Goal: Information Seeking & Learning: Understand process/instructions

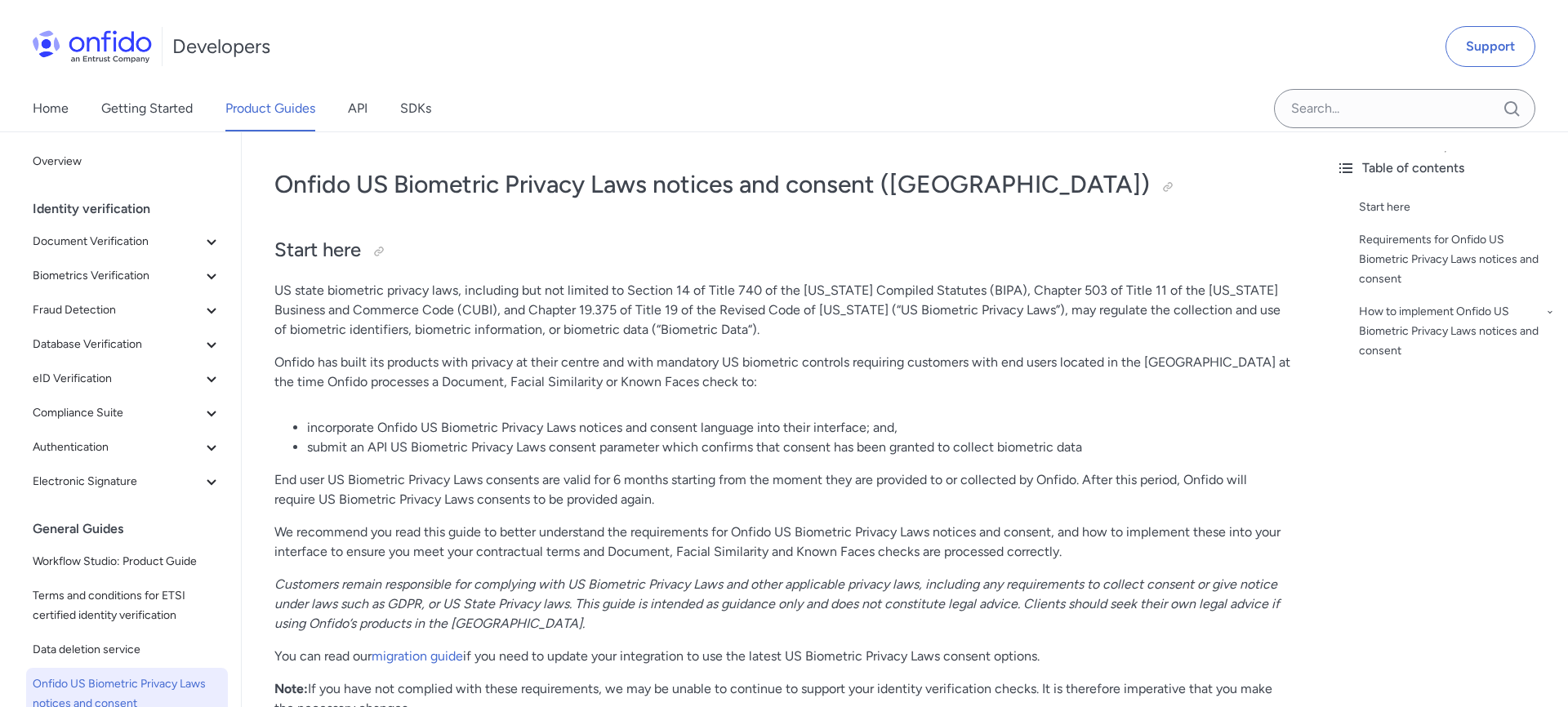
scroll to position [54, 0]
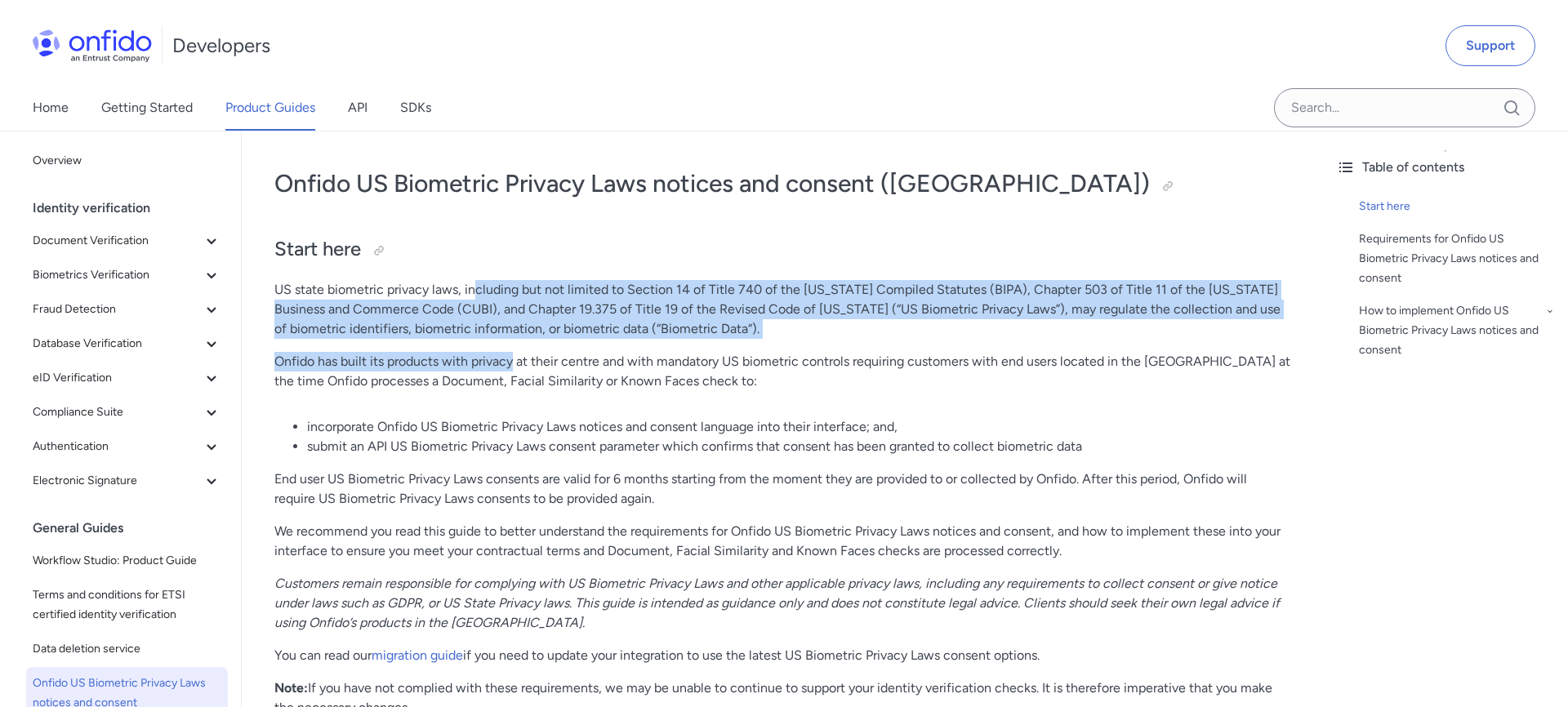
drag, startPoint x: 472, startPoint y: 297, endPoint x: 518, endPoint y: 359, distance: 77.2
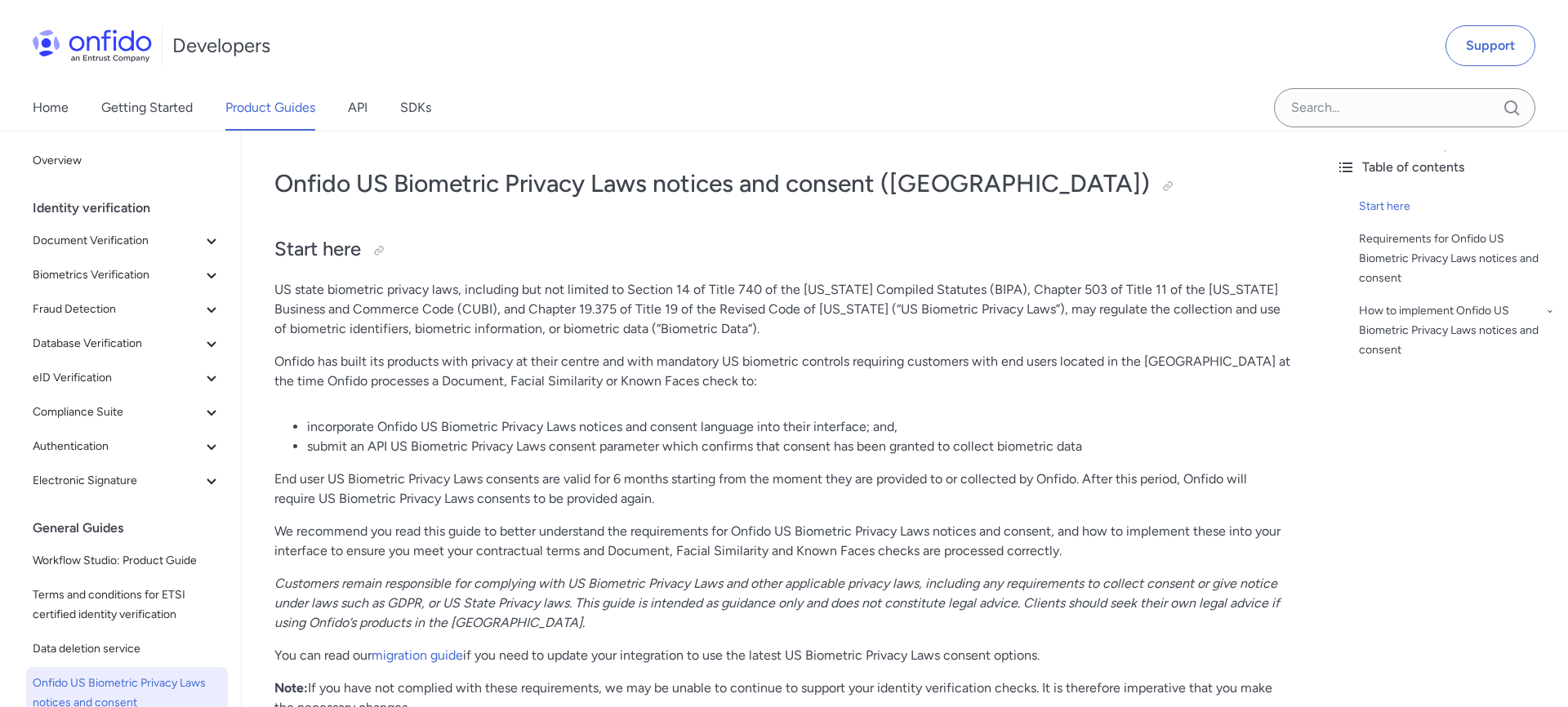
click at [546, 417] on li "incorporate Onfido US Biometric Privacy Laws notices and consent language into …" at bounding box center [799, 427] width 983 height 20
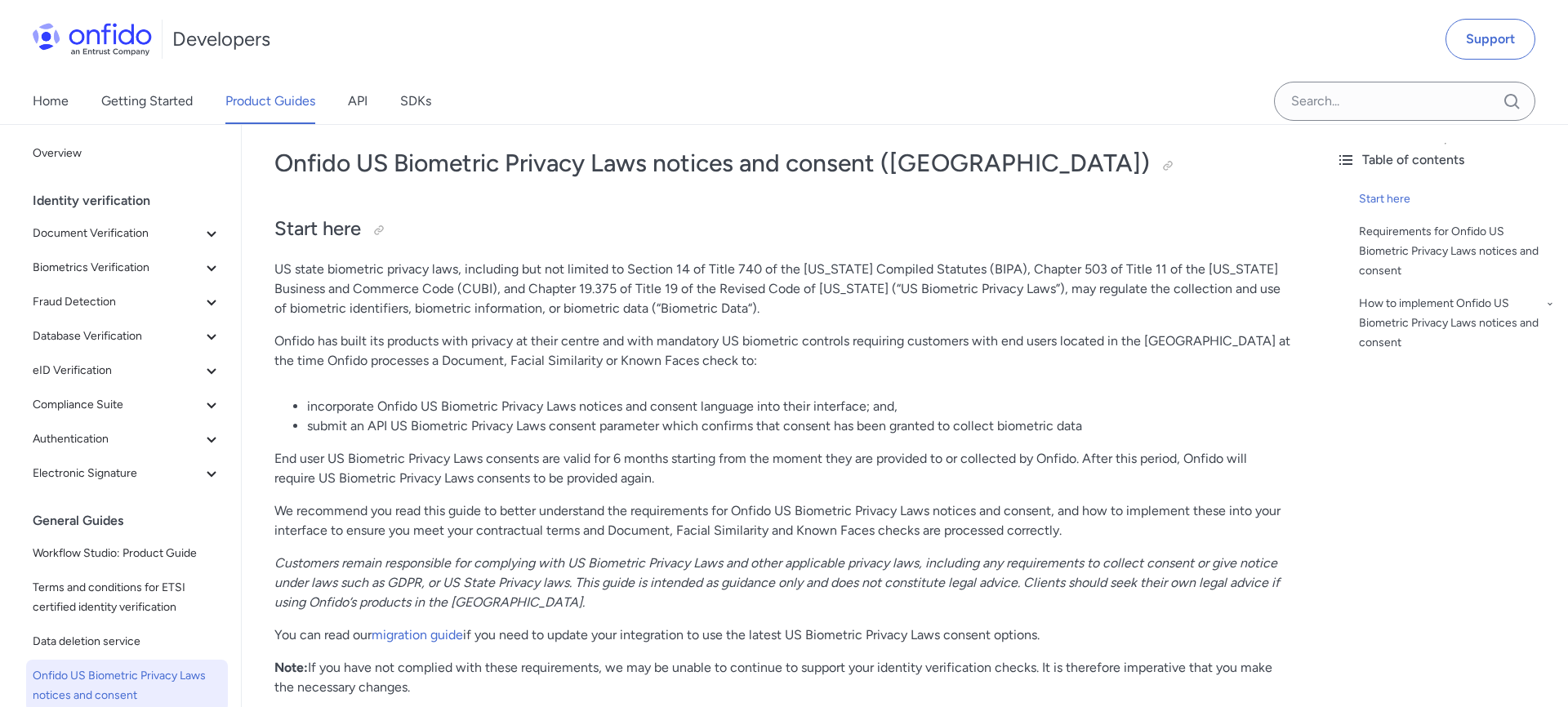
scroll to position [80, 0]
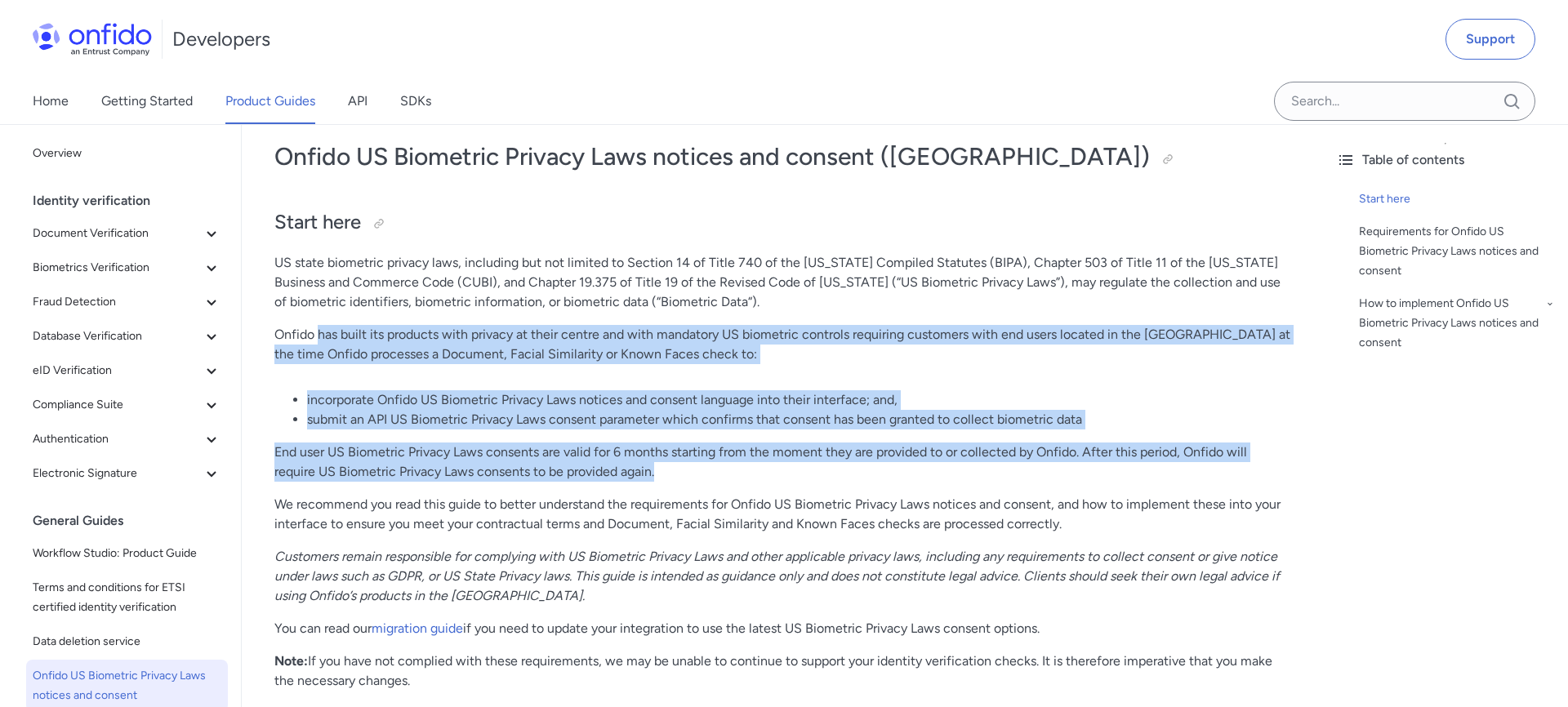
drag, startPoint x: 318, startPoint y: 340, endPoint x: 413, endPoint y: 488, distance: 175.9
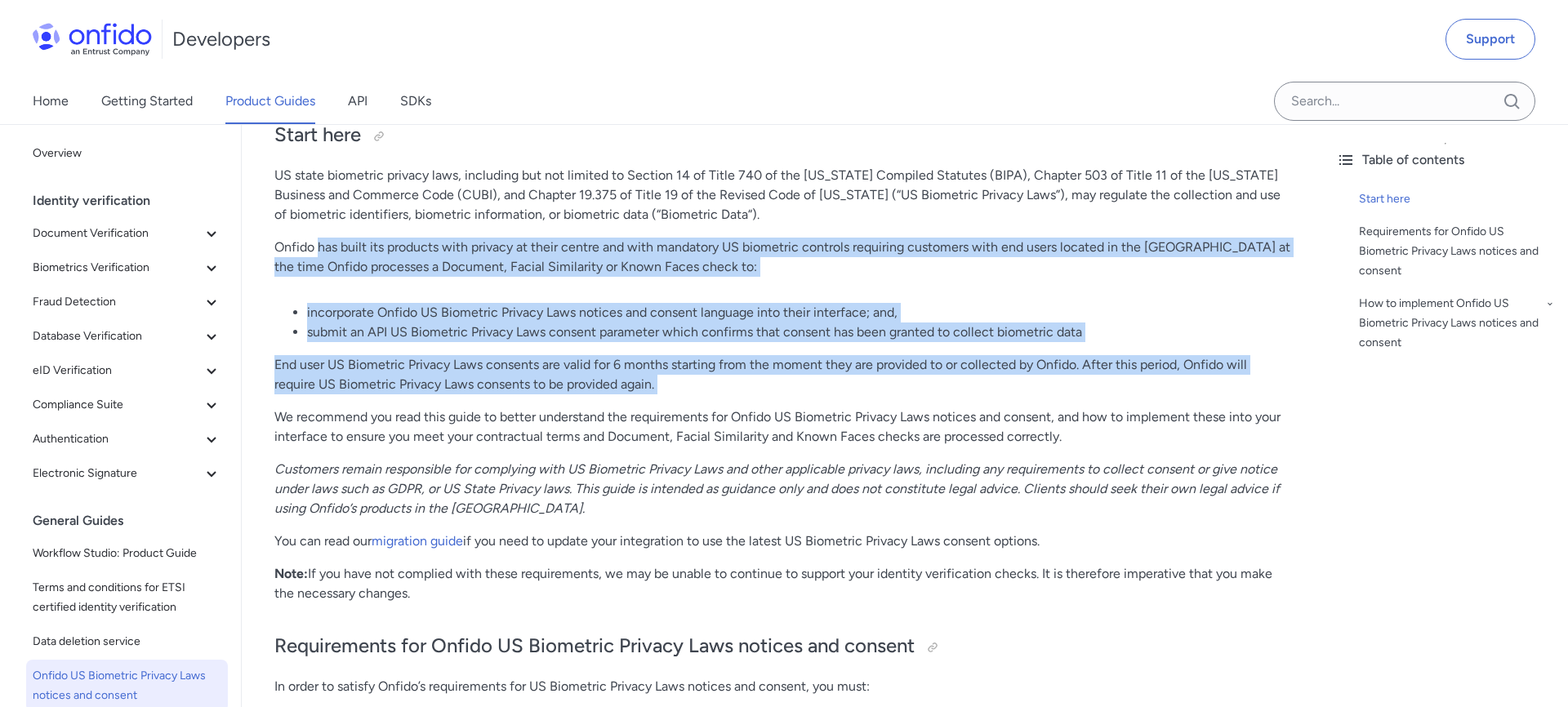
scroll to position [169, 0]
click at [432, 370] on p "End user US Biometric Privacy Laws consents are valid for 6 months starting fro…" at bounding box center [783, 373] width 1016 height 39
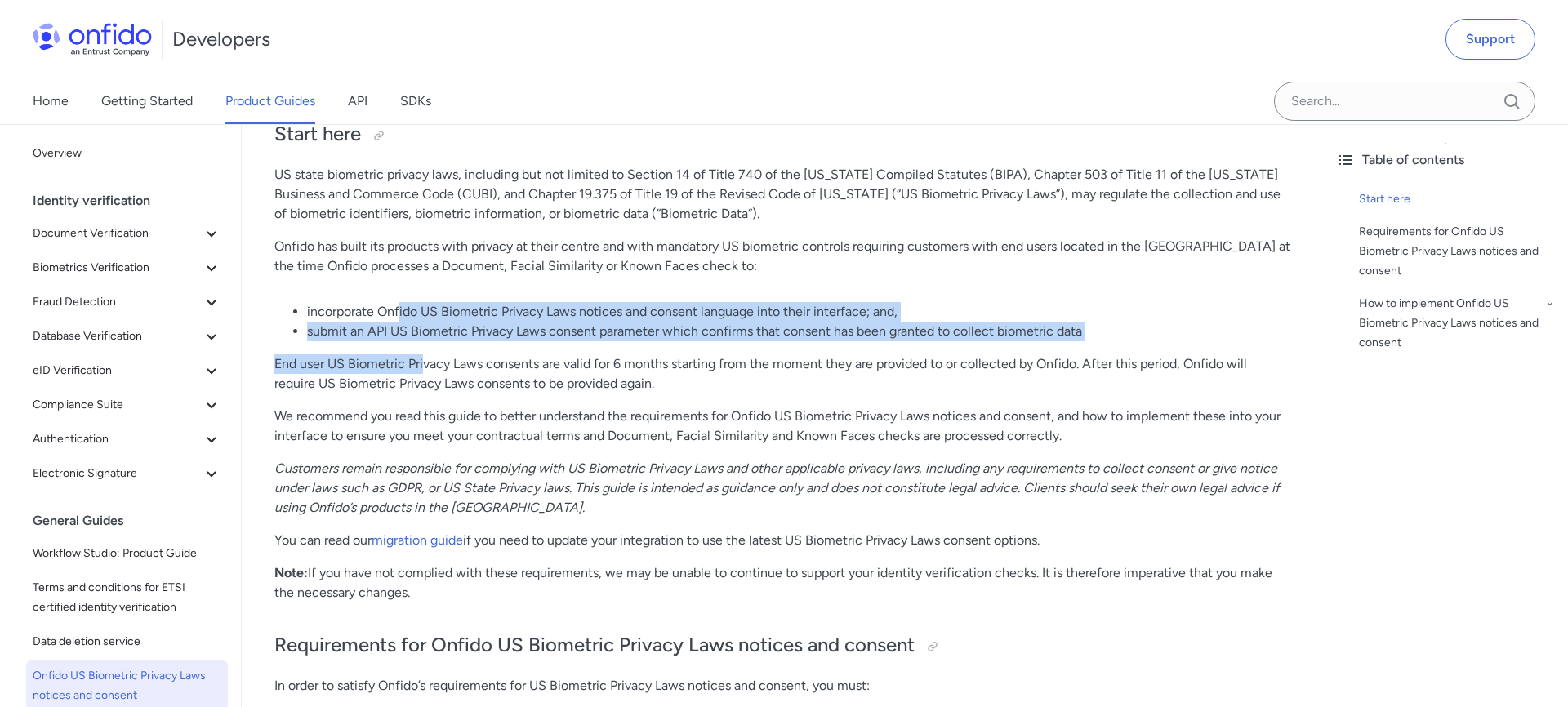
drag, startPoint x: 398, startPoint y: 312, endPoint x: 423, endPoint y: 371, distance: 64.1
click at [423, 371] on p "End user US Biometric Privacy Laws consents are valid for 6 months starting fro…" at bounding box center [783, 373] width 1016 height 39
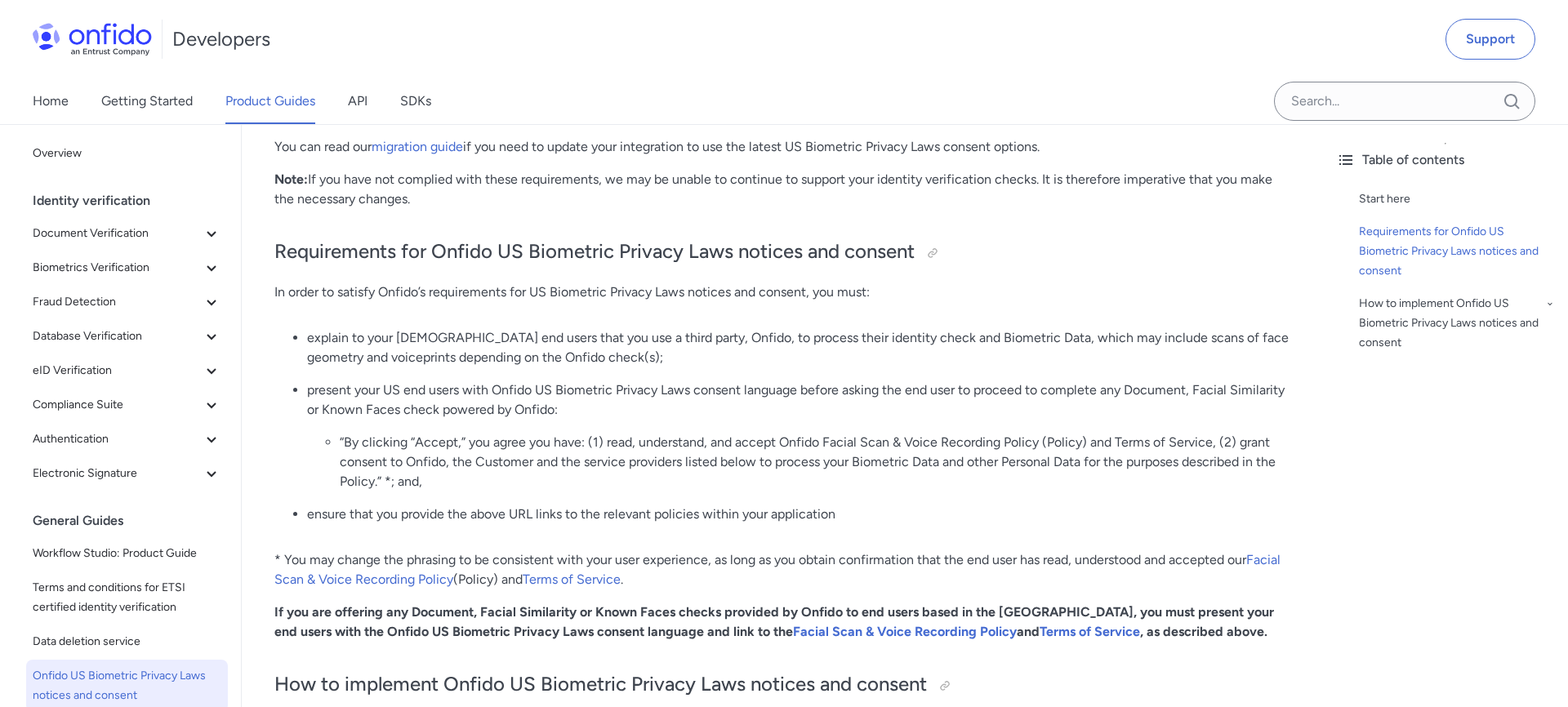
scroll to position [564, 0]
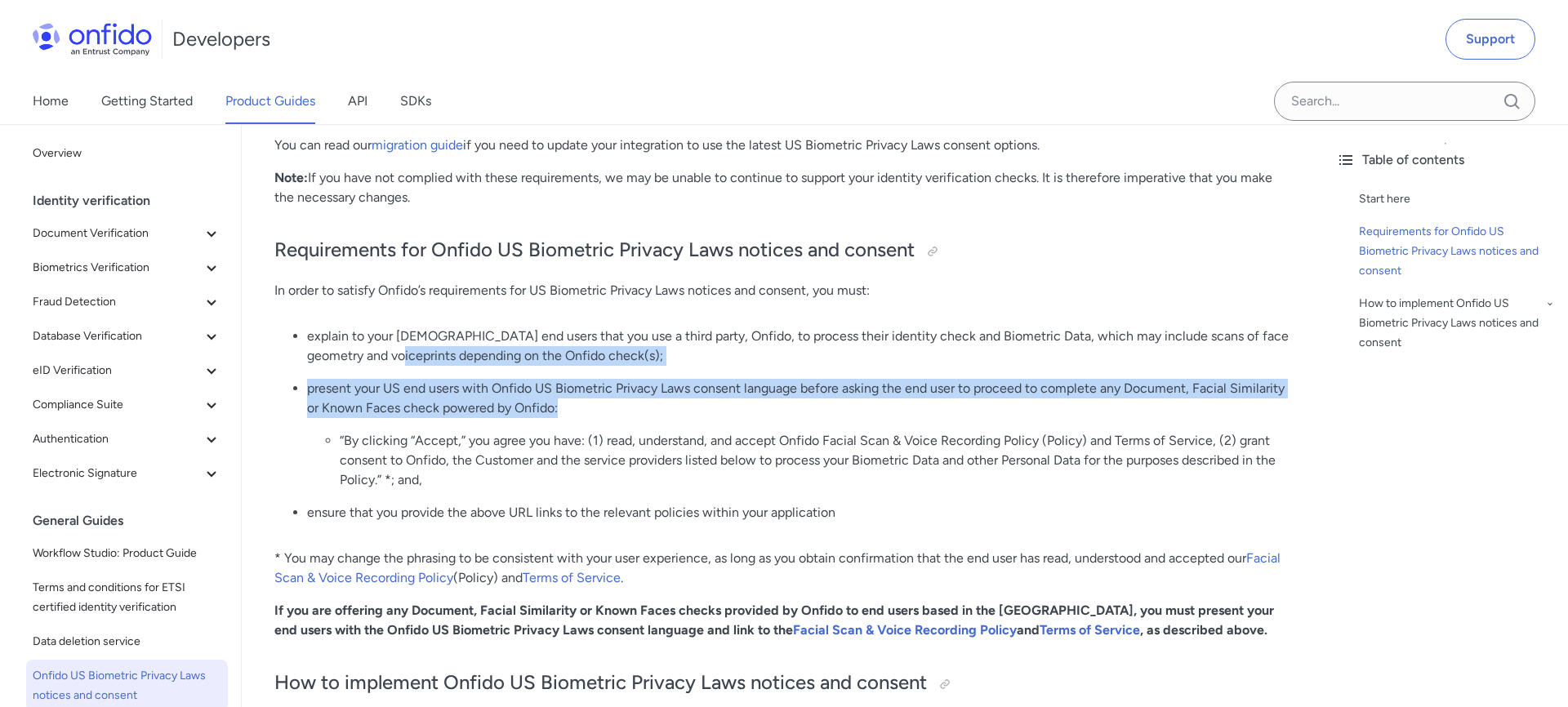
drag, startPoint x: 421, startPoint y: 347, endPoint x: 565, endPoint y: 399, distance: 153.1
click at [565, 399] on ul "explain to your [DEMOGRAPHIC_DATA] end users that you use a third party, Onfido…" at bounding box center [783, 431] width 1016 height 209
click at [598, 400] on p "present your US end users with Onfido US Biometric Privacy Laws consent languag…" at bounding box center [799, 397] width 983 height 39
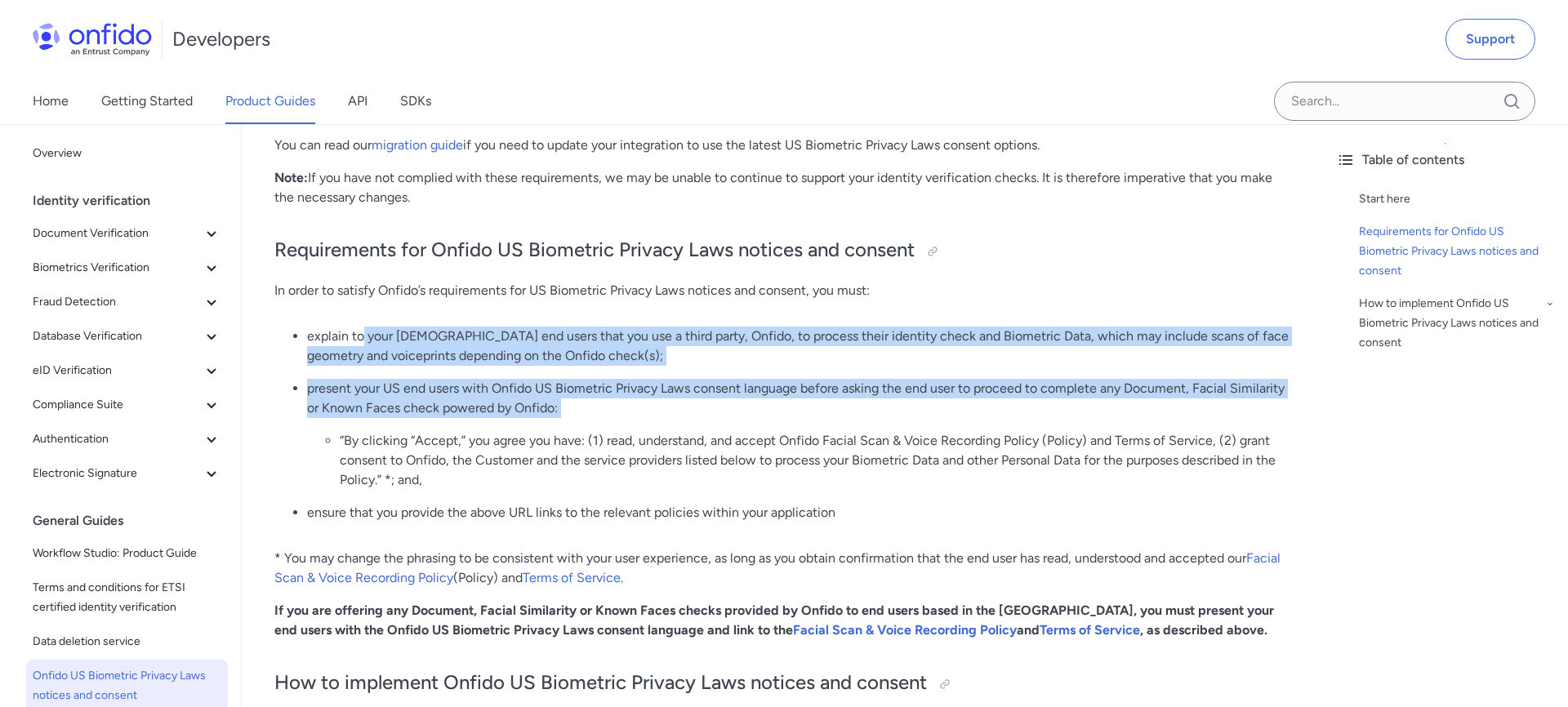
drag, startPoint x: 362, startPoint y: 331, endPoint x: 592, endPoint y: 418, distance: 245.9
click at [592, 418] on ul "explain to your [DEMOGRAPHIC_DATA] end users that you use a third party, Onfido…" at bounding box center [783, 431] width 1016 height 209
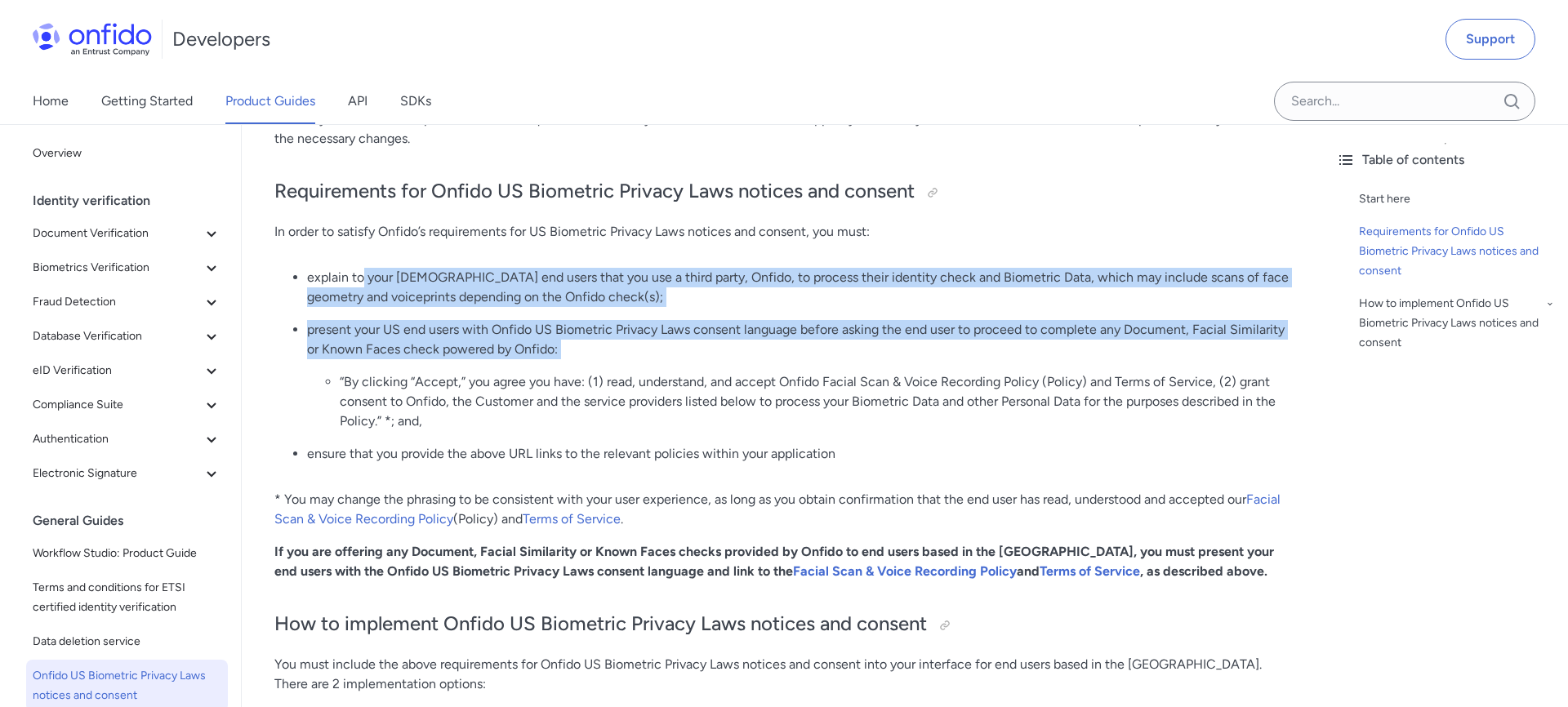
scroll to position [624, 0]
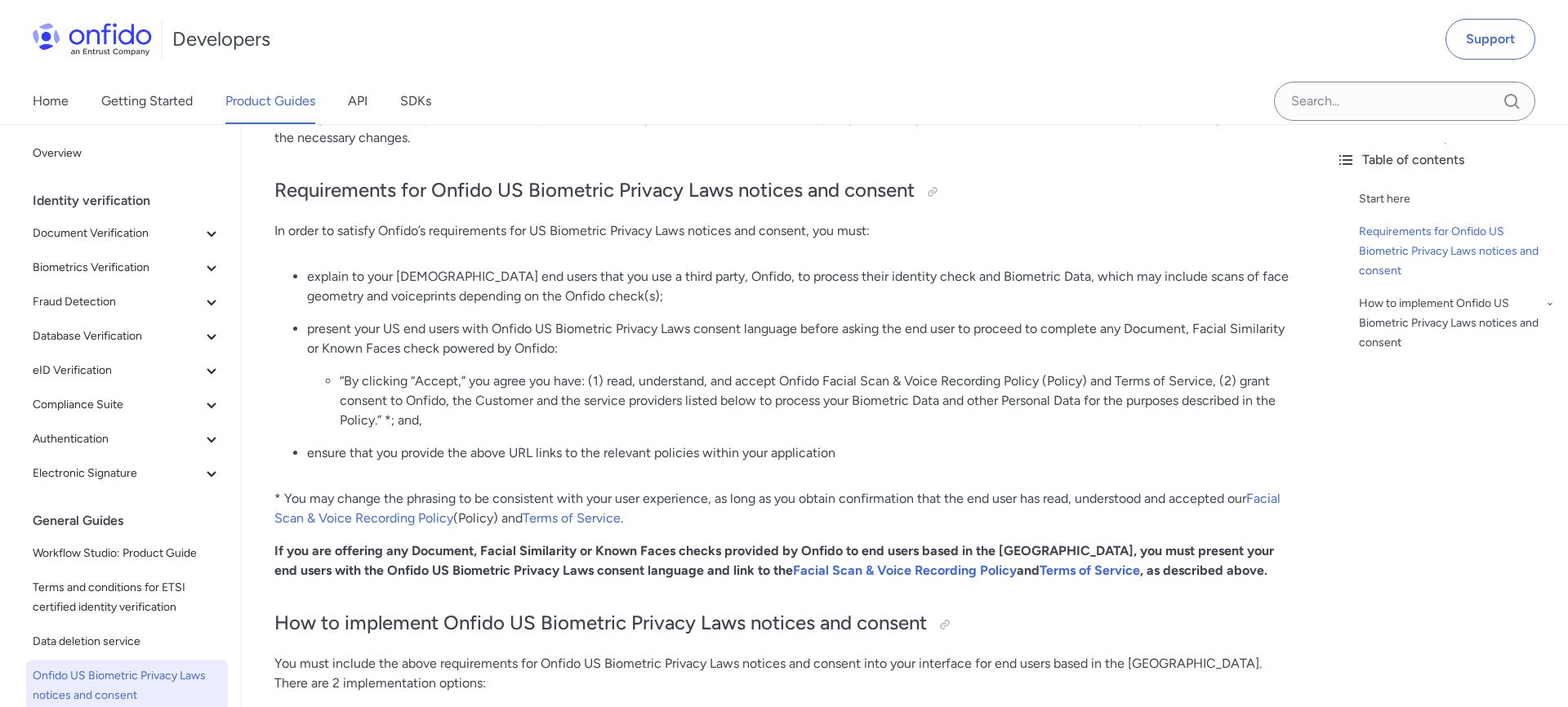
click at [588, 432] on ul "explain to your [DEMOGRAPHIC_DATA] end users that you use a third party, Onfido…" at bounding box center [783, 372] width 1016 height 209
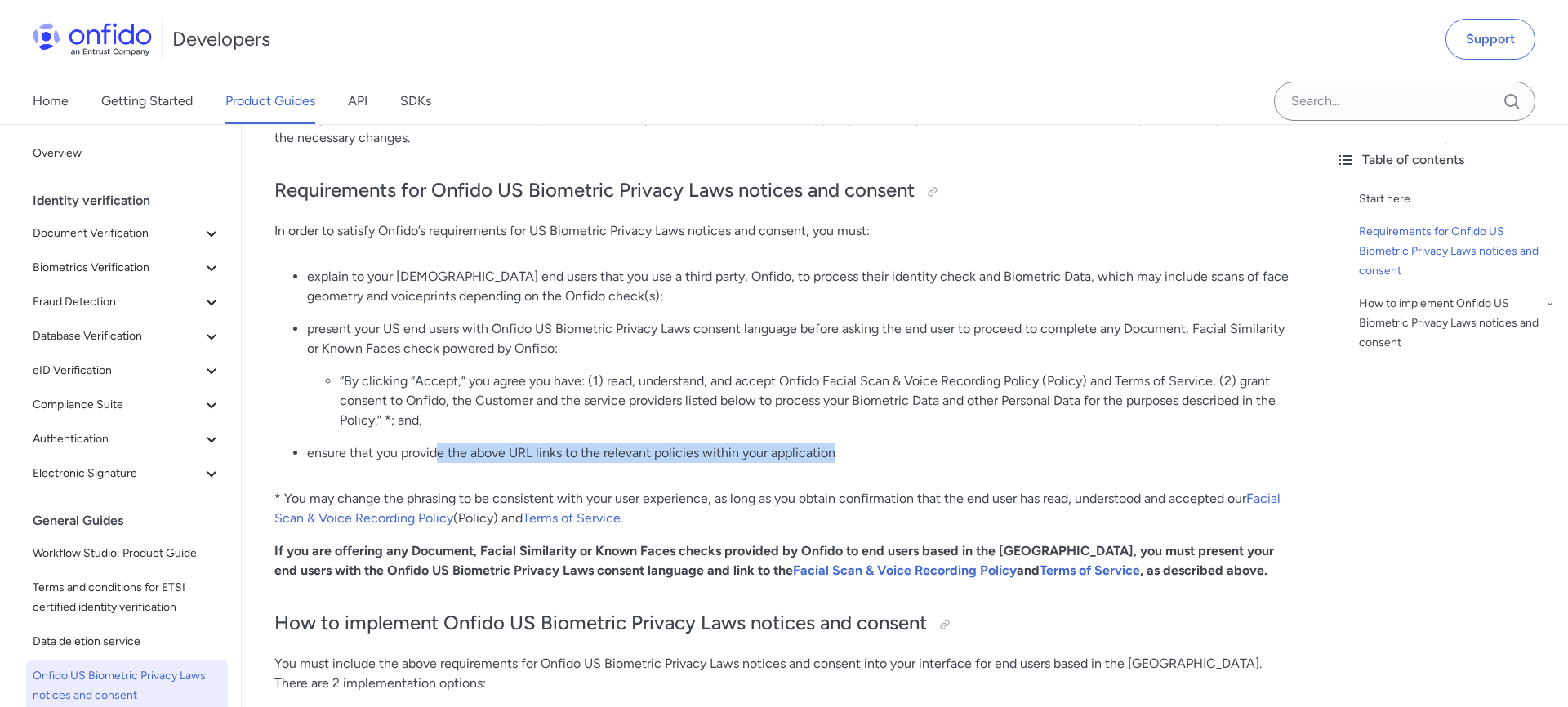
drag, startPoint x: 438, startPoint y: 451, endPoint x: 858, endPoint y: 455, distance: 420.0
click at [858, 455] on p "ensure that you provide the above URL links to the relevant policies within you…" at bounding box center [799, 453] width 983 height 20
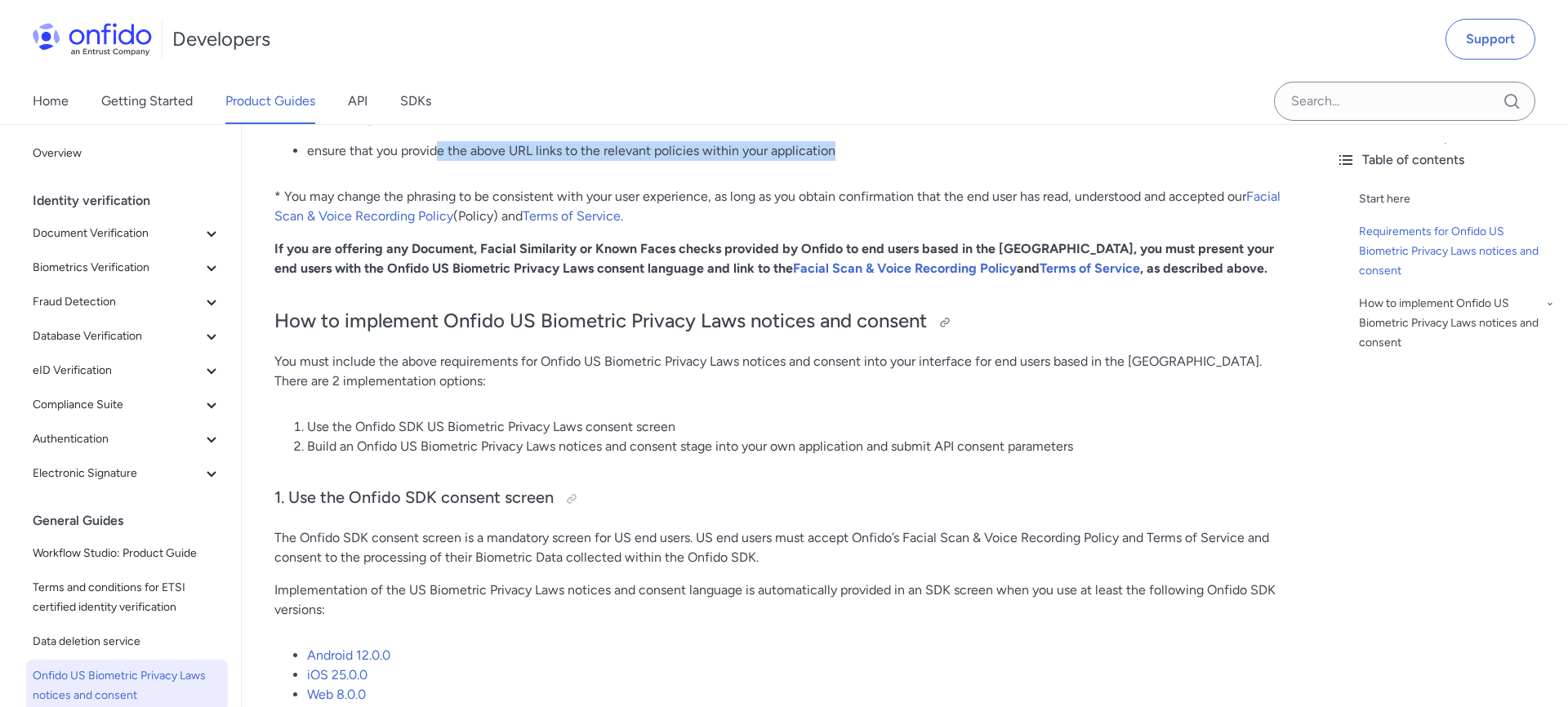
scroll to position [929, 0]
